Goal: Task Accomplishment & Management: Manage account settings

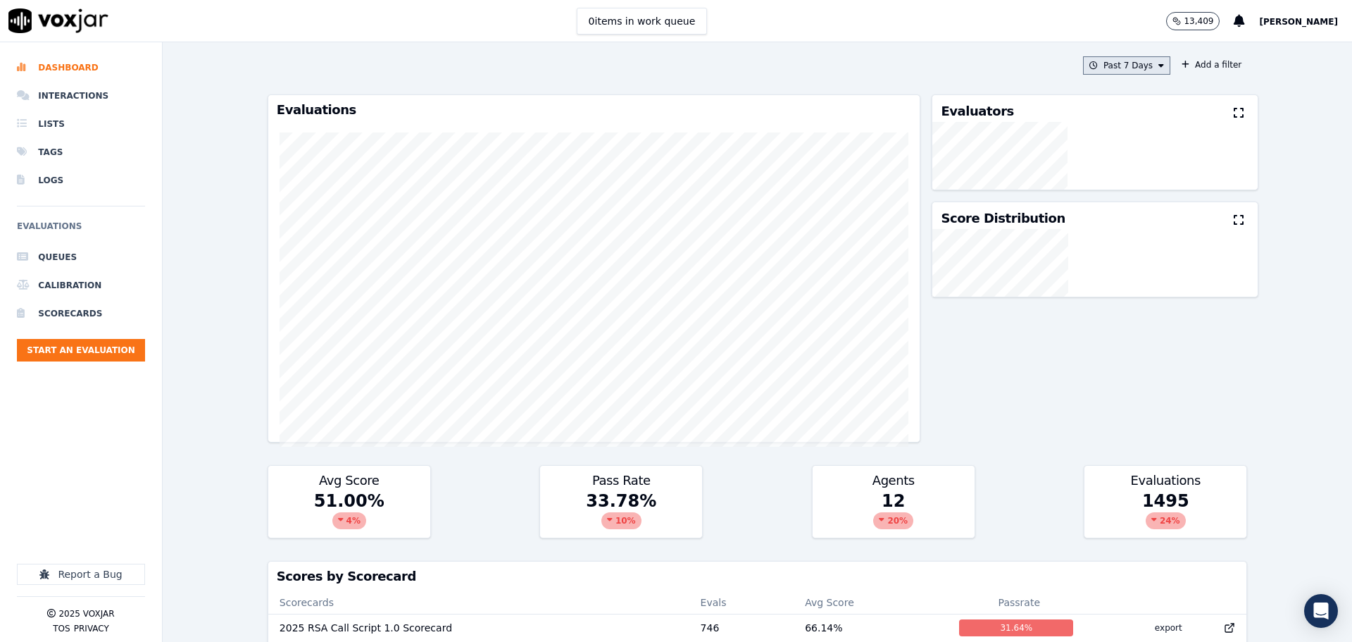
click at [1130, 74] on button "Past 7 Days" at bounding box center [1126, 65] width 87 height 18
click at [1106, 111] on div "Today" at bounding box center [1120, 108] width 29 height 11
click at [1136, 239] on button "Add" at bounding box center [1149, 227] width 27 height 23
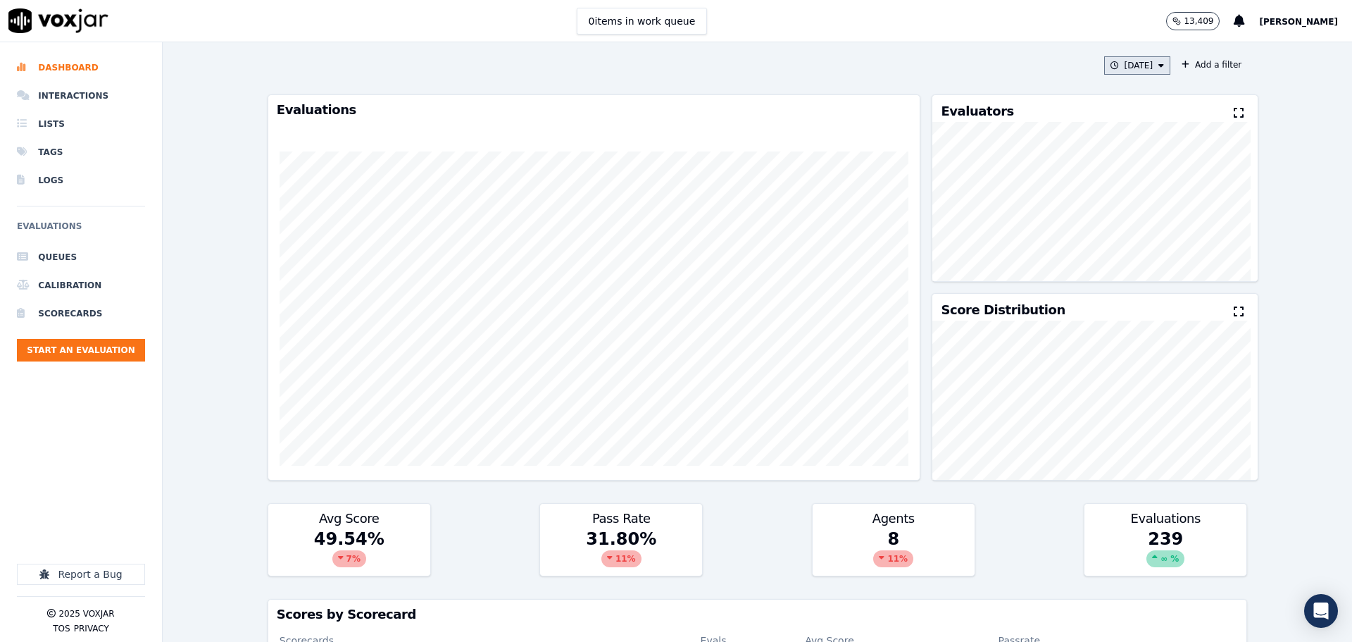
click at [1131, 61] on button "Today" at bounding box center [1137, 65] width 67 height 18
click at [1136, 235] on button "Add" at bounding box center [1149, 227] width 27 height 23
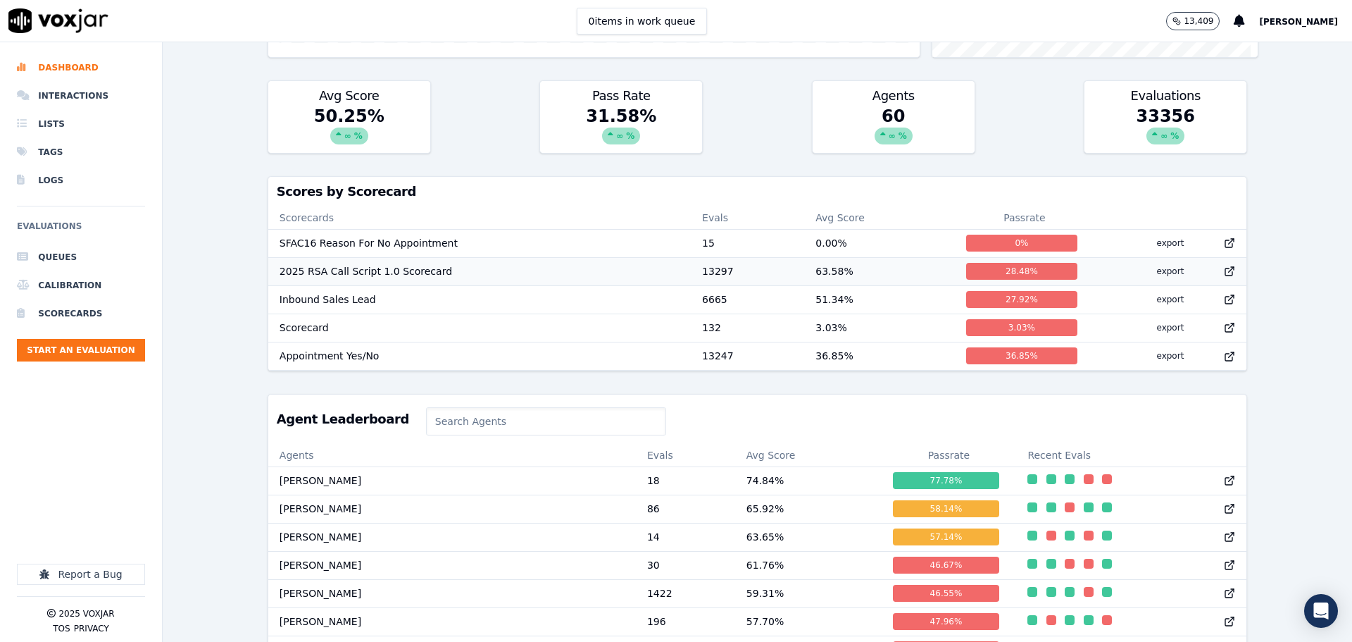
scroll to position [1, 0]
click at [297, 516] on td "Steve Pona" at bounding box center [452, 508] width 368 height 28
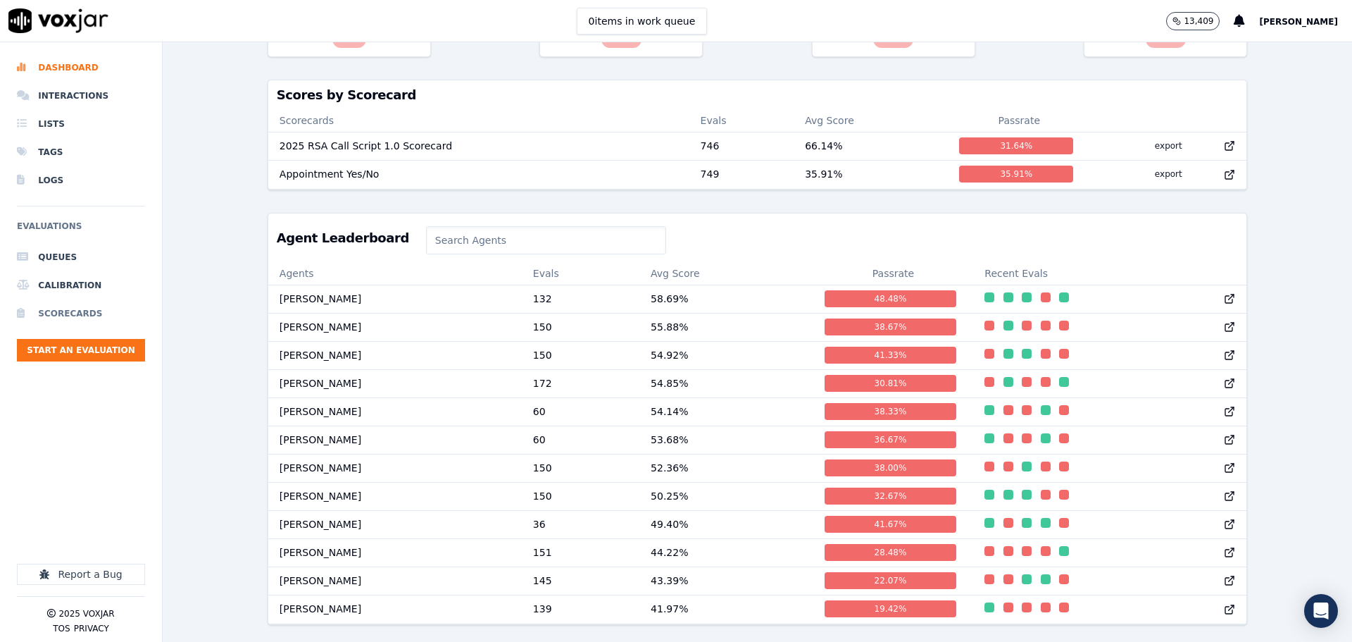
click at [82, 304] on li "Scorecards" at bounding box center [81, 313] width 128 height 28
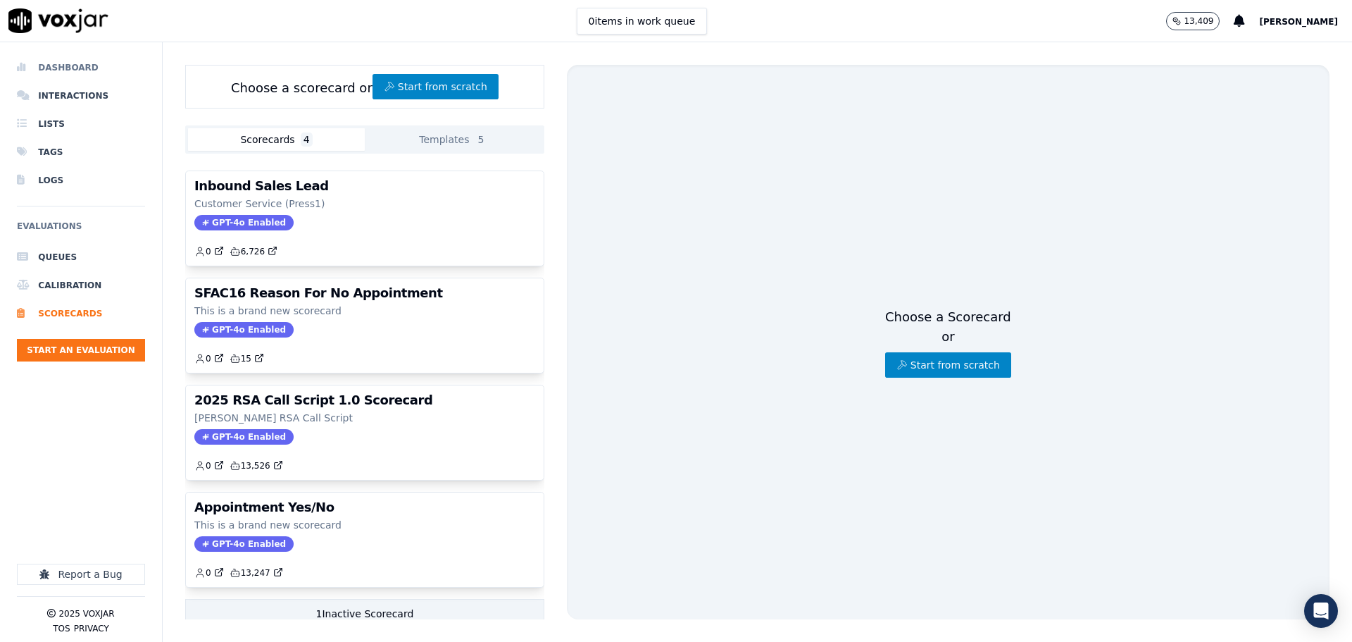
click at [81, 63] on li "Dashboard" at bounding box center [81, 68] width 128 height 28
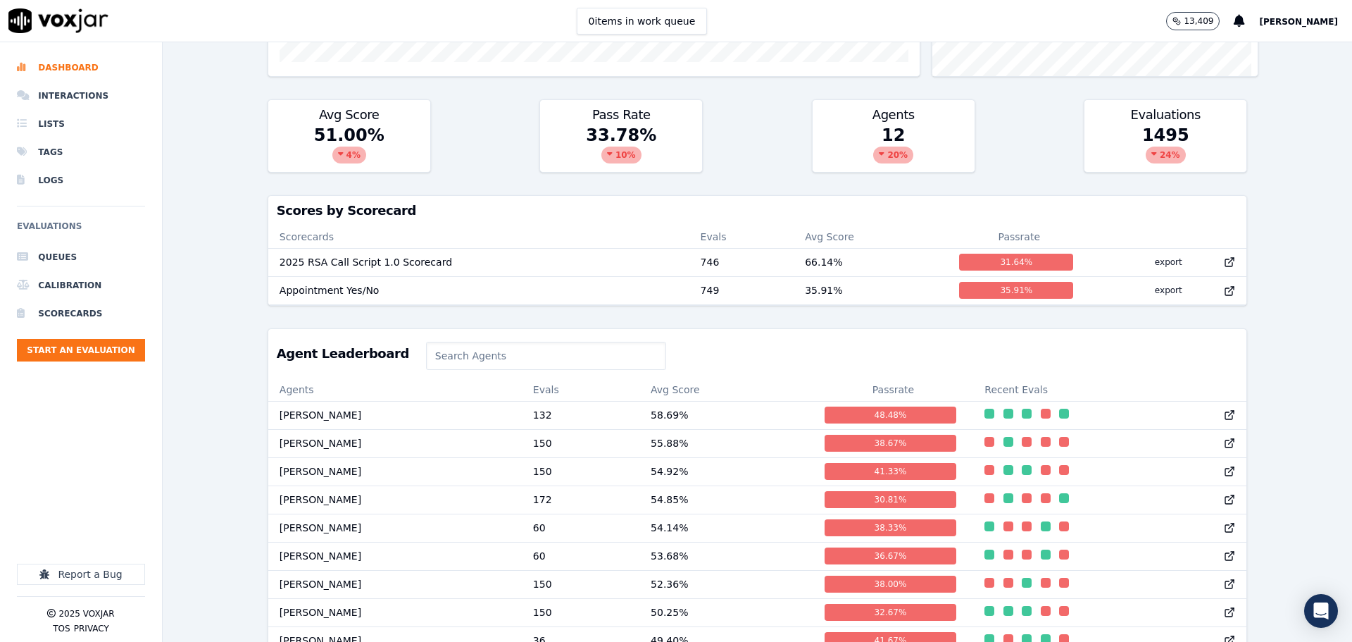
scroll to position [423, 0]
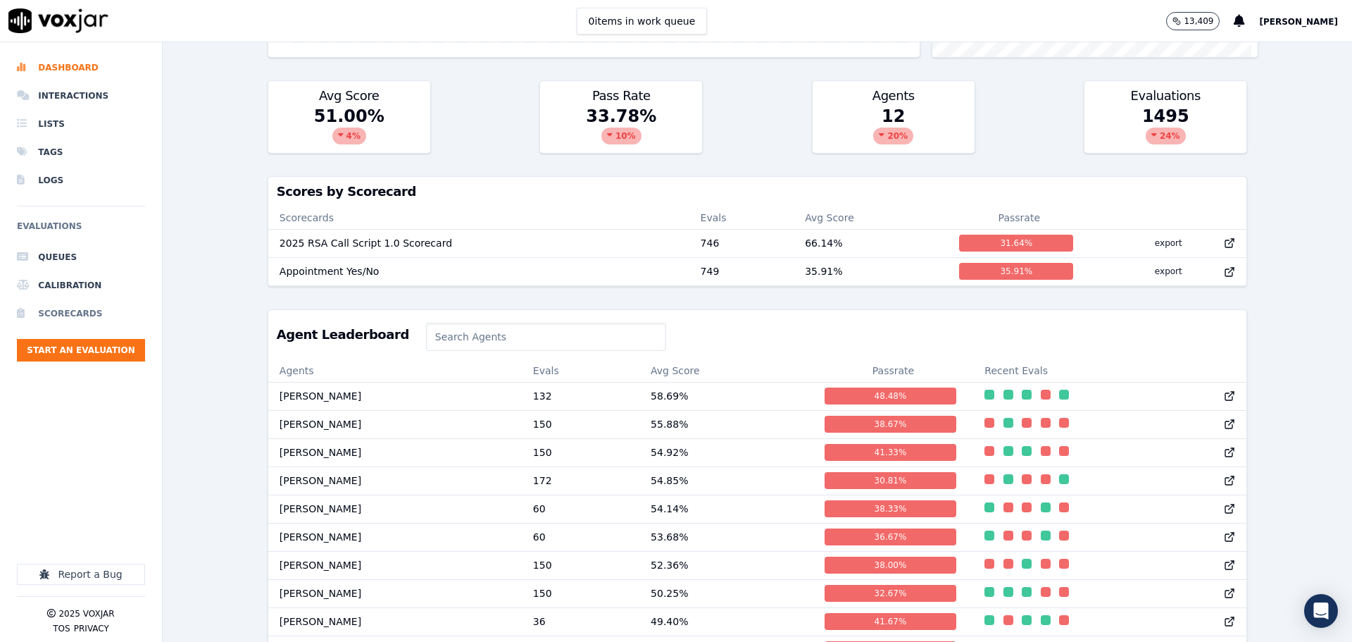
click at [107, 306] on li "Scorecards" at bounding box center [81, 313] width 128 height 28
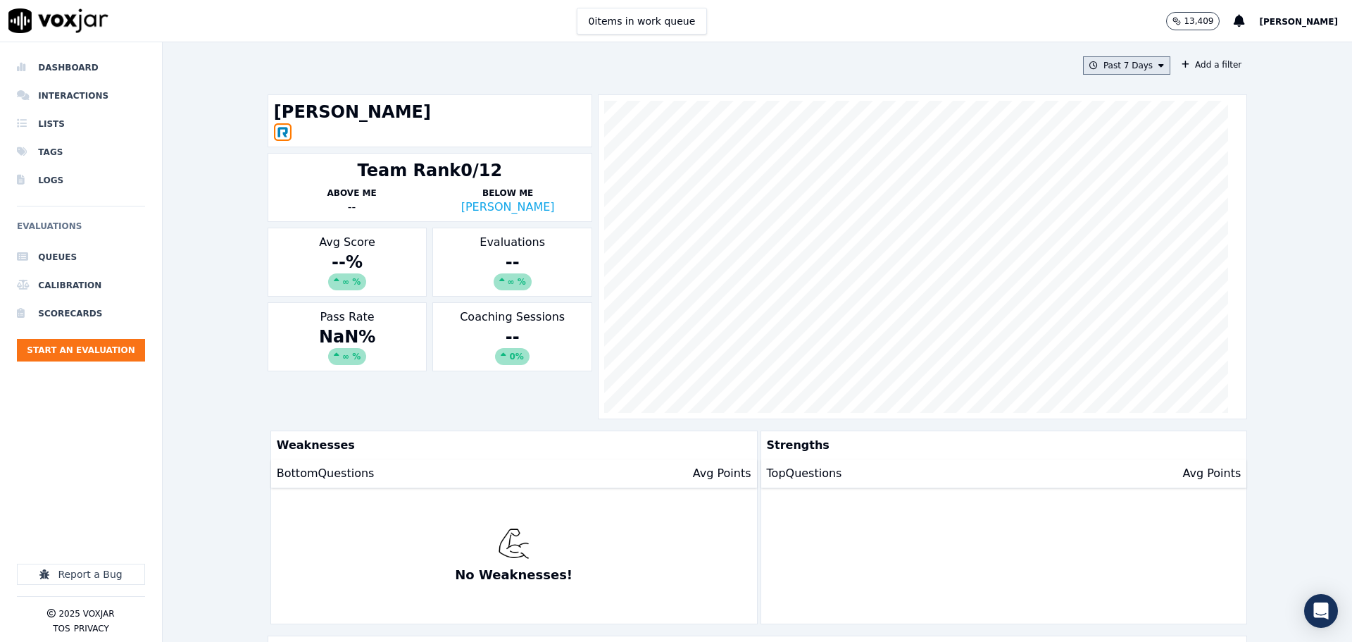
click at [1134, 65] on button "Past 7 Days" at bounding box center [1126, 65] width 87 height 18
click at [1136, 239] on button "Add" at bounding box center [1149, 227] width 27 height 23
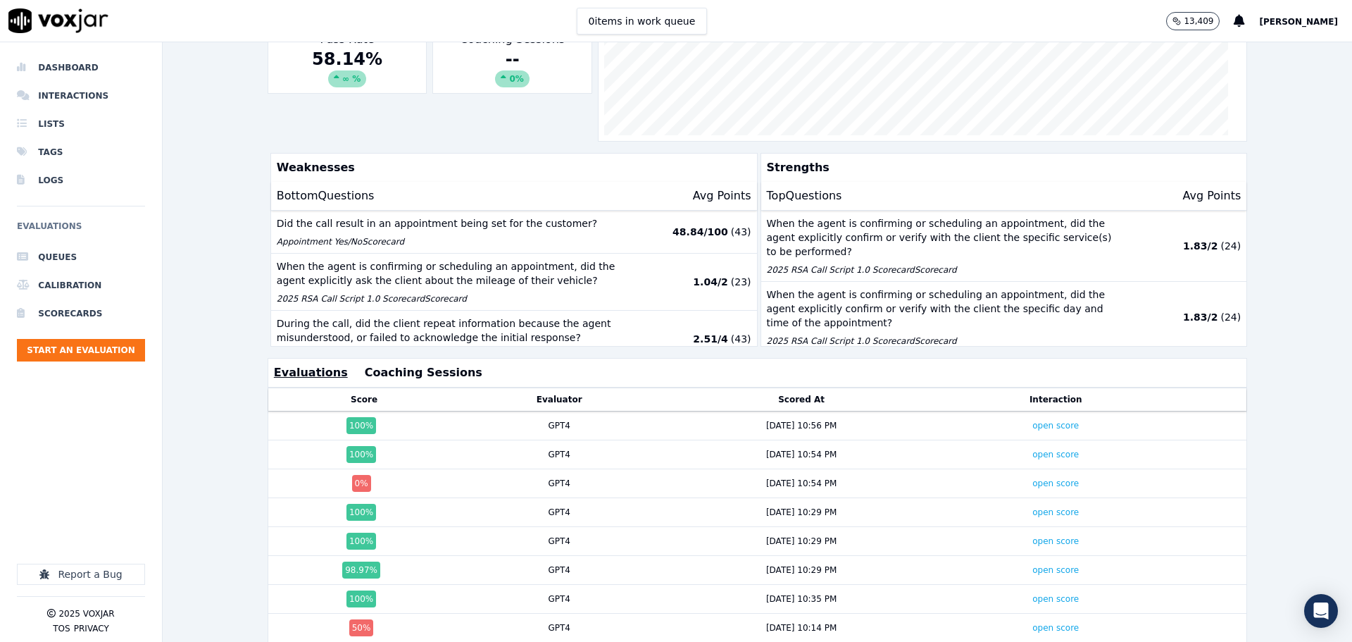
scroll to position [343, 0]
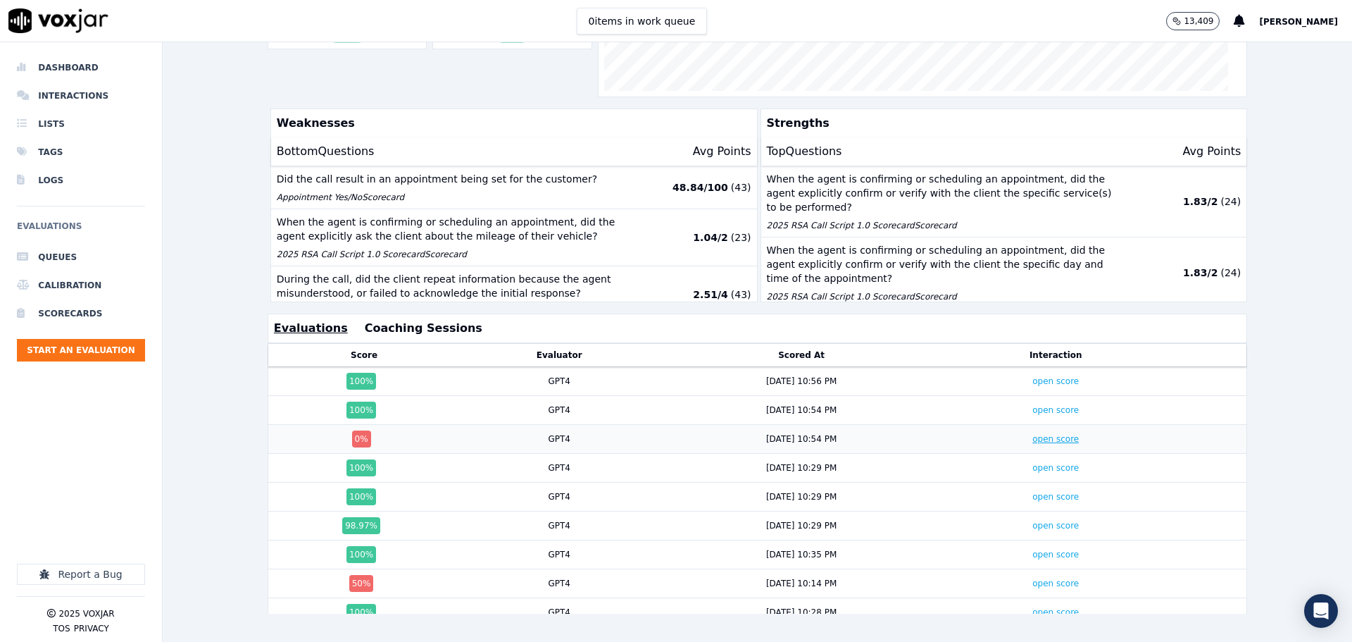
click at [1032, 434] on link "open score" at bounding box center [1055, 439] width 46 height 10
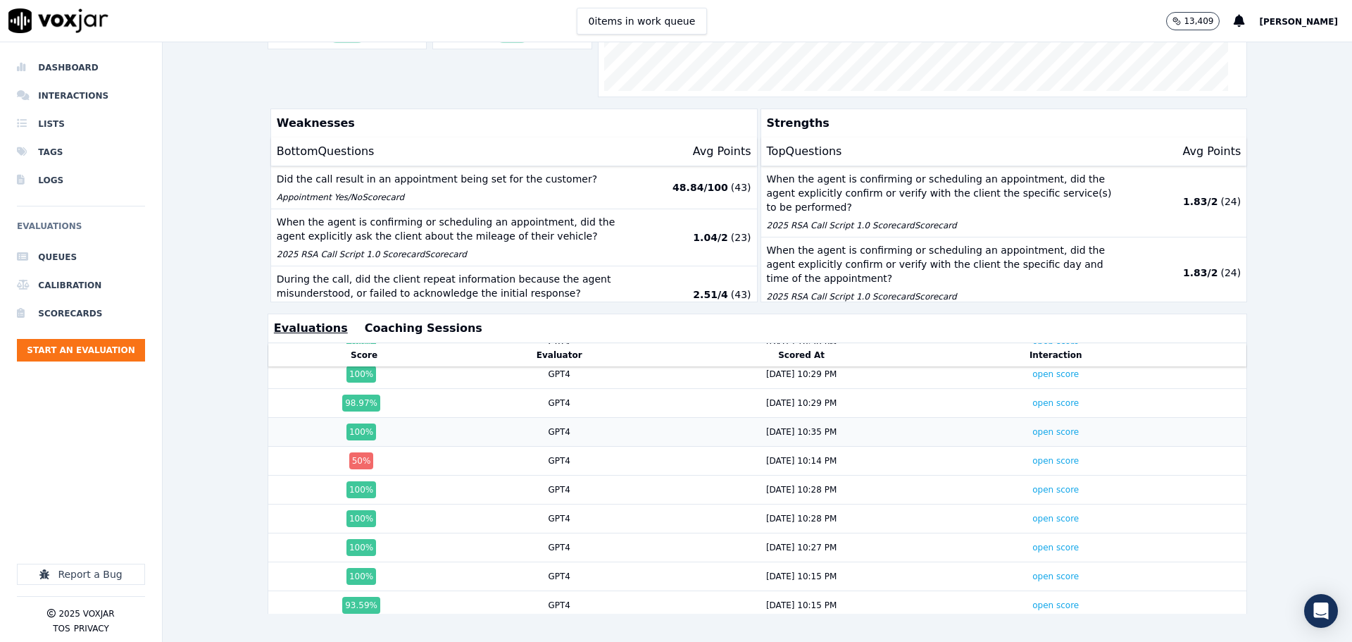
scroll to position [141, 0]
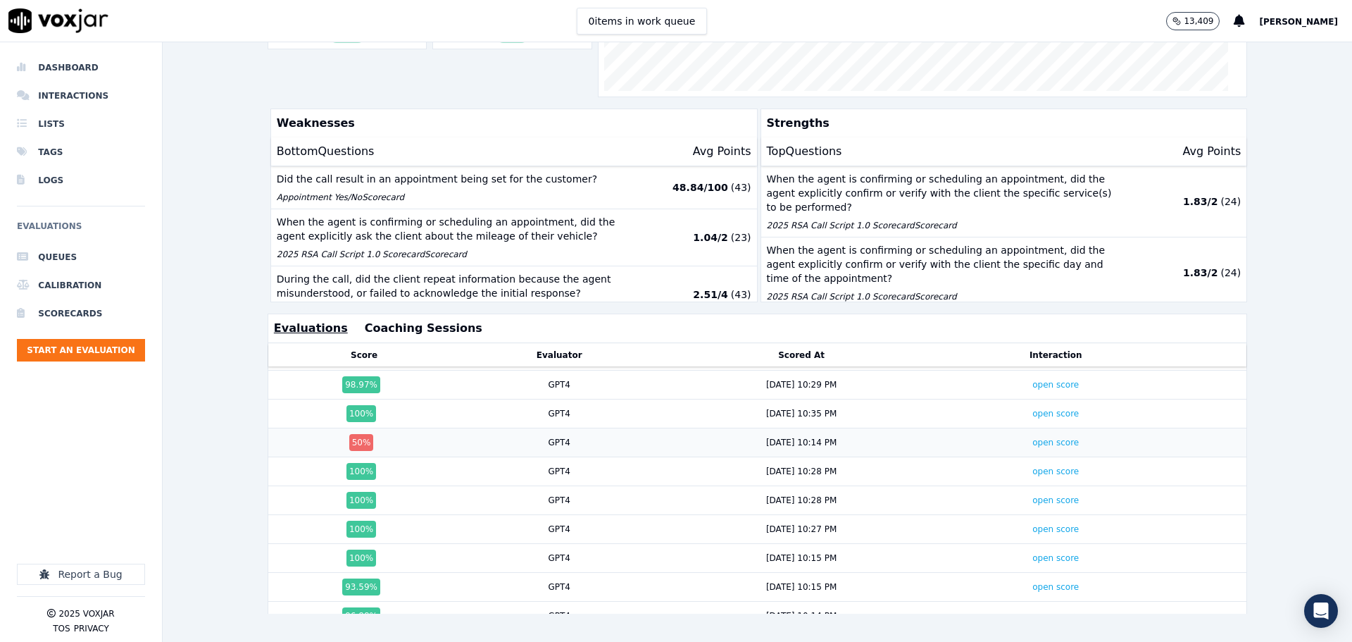
click at [1025, 428] on td "open score" at bounding box center [1055, 442] width 223 height 29
click at [1032, 437] on link "open score" at bounding box center [1055, 442] width 46 height 10
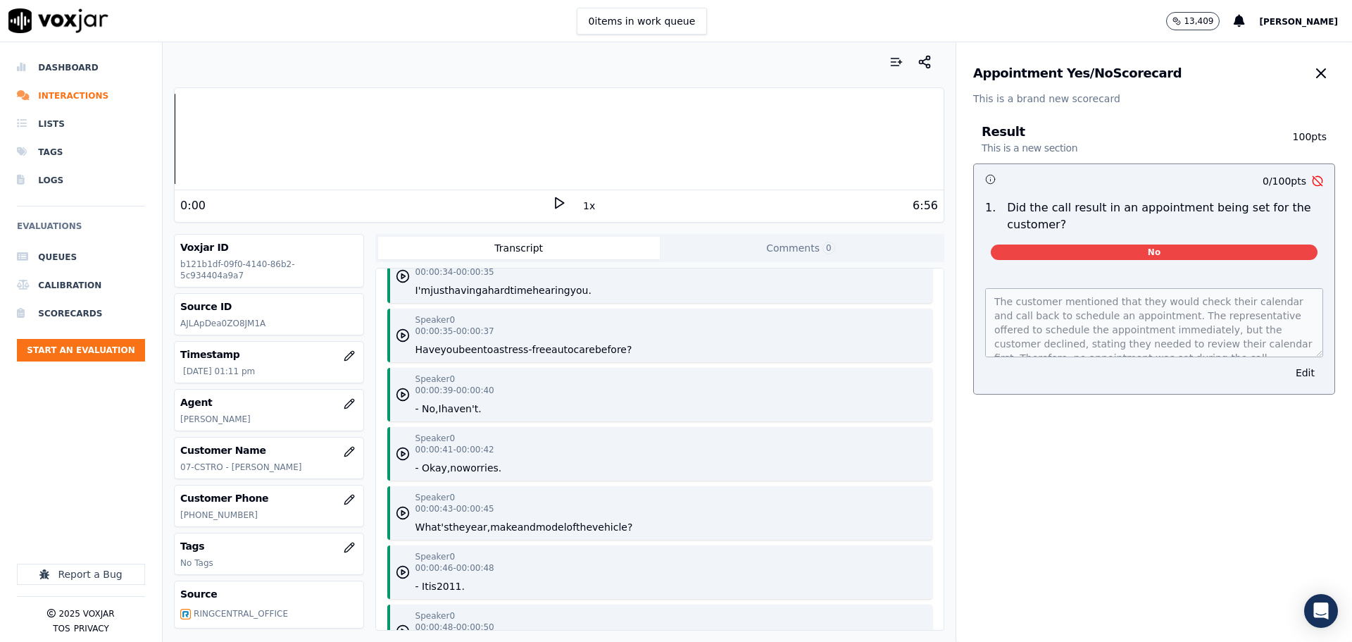
scroll to position [775, 0]
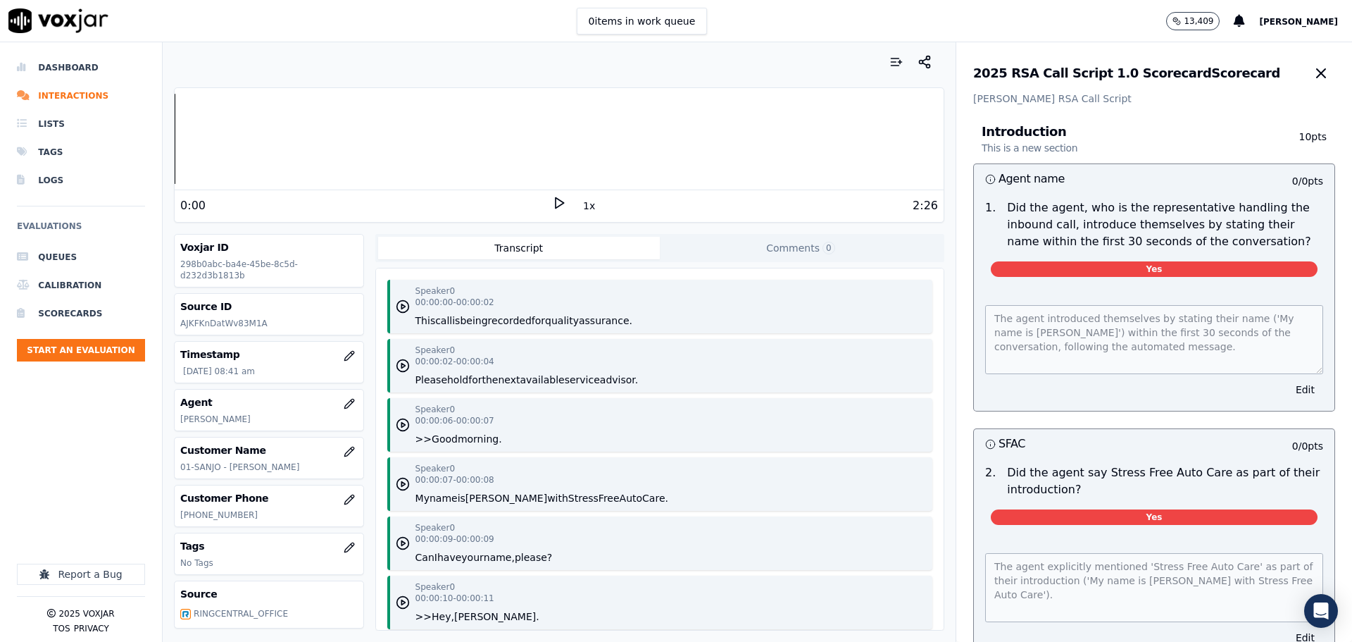
click at [556, 206] on polygon at bounding box center [560, 203] width 8 height 11
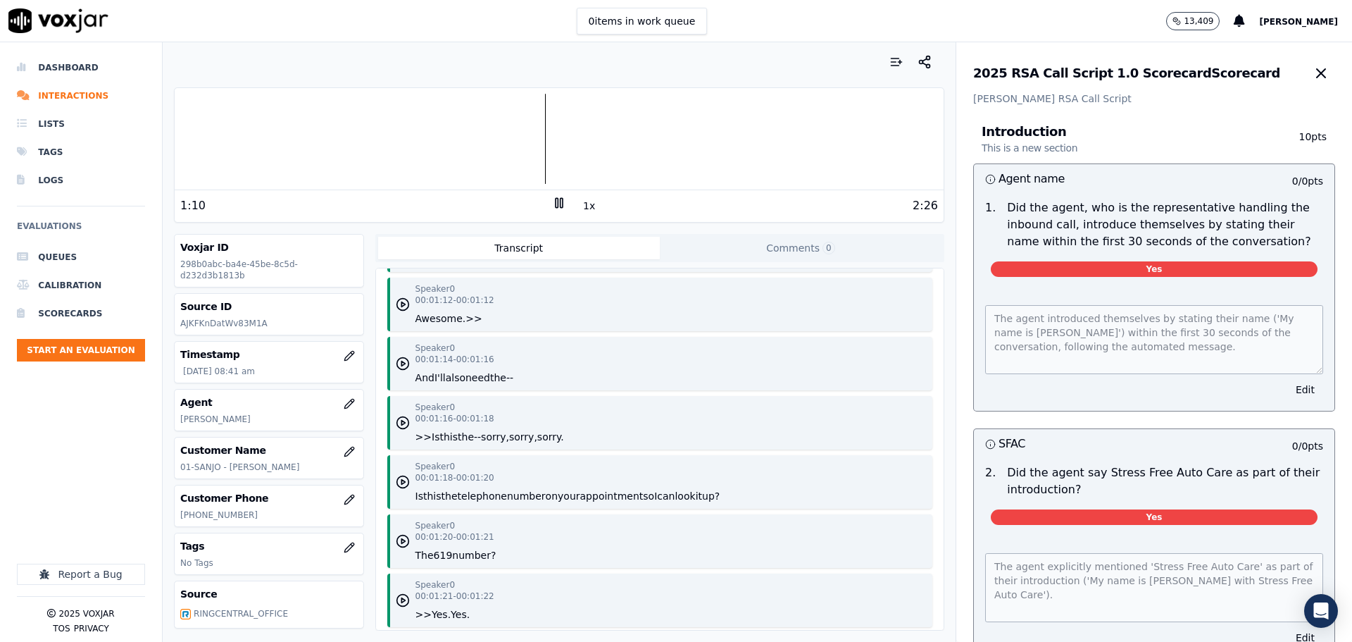
scroll to position [1549, 0]
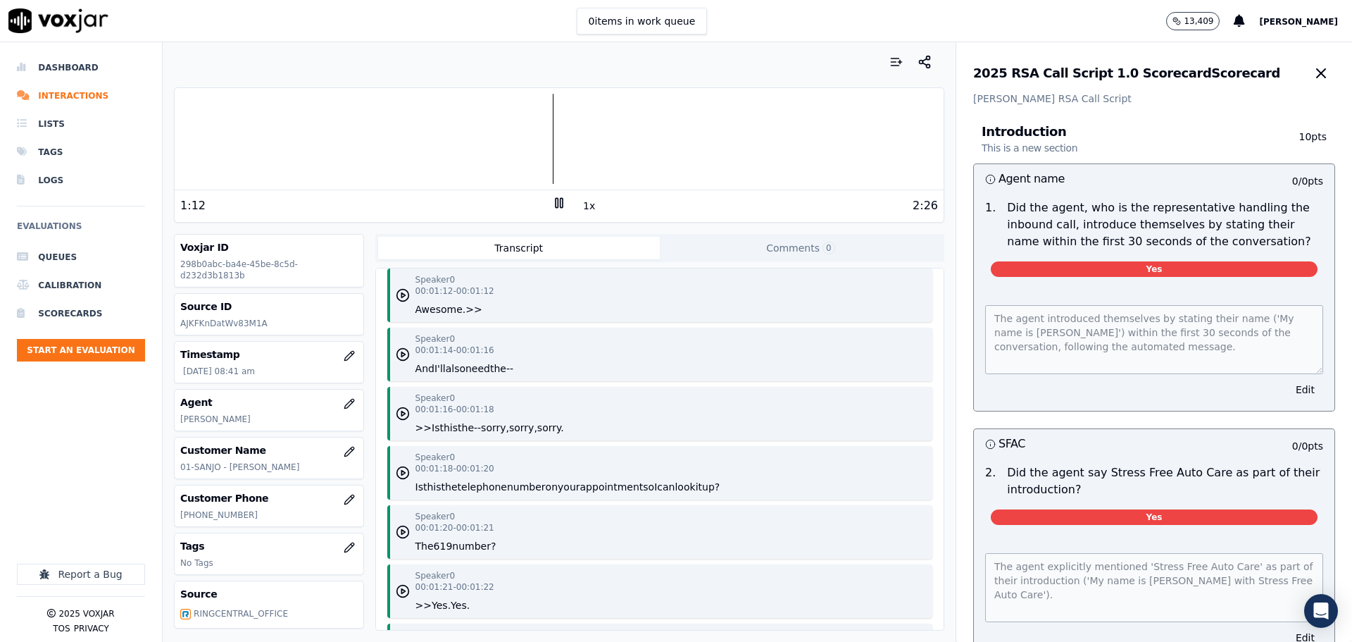
click at [552, 206] on icon at bounding box center [559, 203] width 14 height 14
